Goal: Go to known website: Access a specific website the user already knows

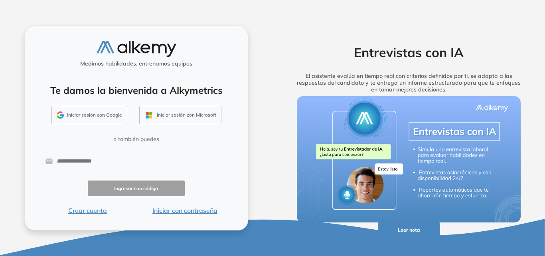
click at [91, 119] on button "Iniciar sesión con Google" at bounding box center [89, 115] width 76 height 18
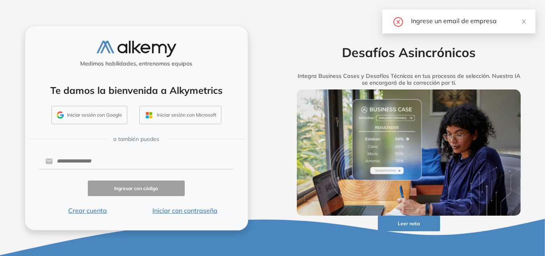
click at [106, 112] on button "Iniciar sesión con Google" at bounding box center [89, 115] width 76 height 18
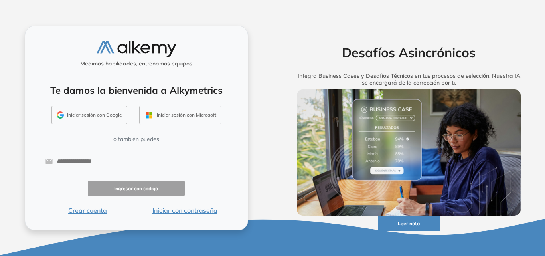
click at [106, 112] on button "Iniciar sesión con Google" at bounding box center [89, 115] width 76 height 18
